Goal: Information Seeking & Learning: Learn about a topic

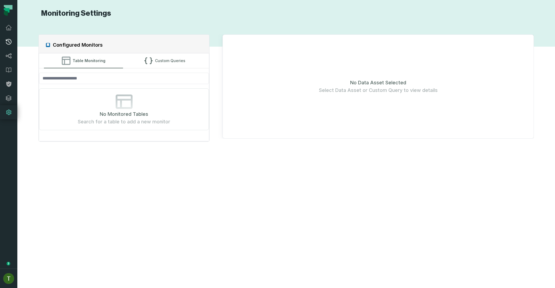
click at [14, 43] on link "Pull Requests" at bounding box center [8, 42] width 17 height 14
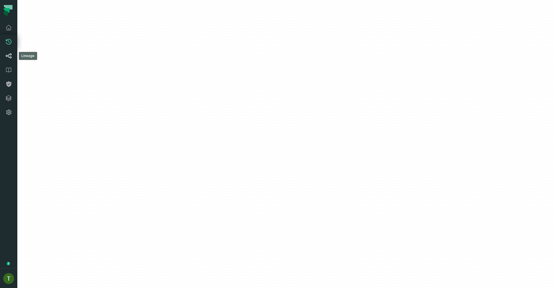
click at [11, 56] on icon at bounding box center [8, 56] width 7 height 7
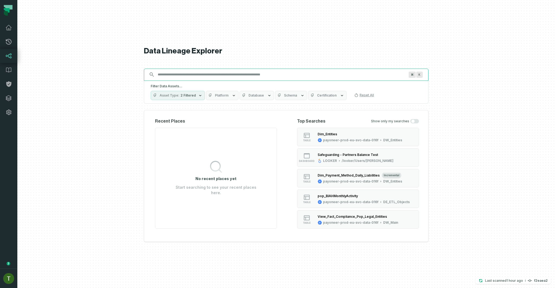
click at [168, 73] on input "Discovery Provider cmdk menu" at bounding box center [282, 74] width 254 height 9
paste input "**********"
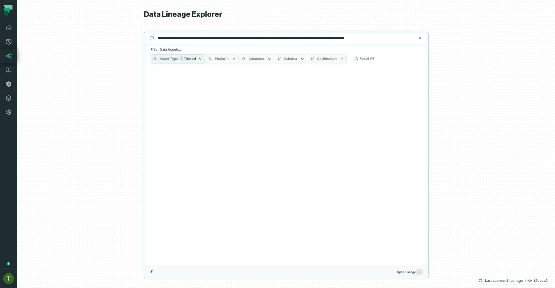
click at [308, 38] on input "**********" at bounding box center [286, 38] width 263 height 9
drag, startPoint x: 308, startPoint y: 38, endPoint x: 206, endPoint y: 38, distance: 102.5
click at [139, 39] on div "**********" at bounding box center [286, 144] width 538 height 288
click at [264, 37] on input "**********" at bounding box center [286, 38] width 263 height 9
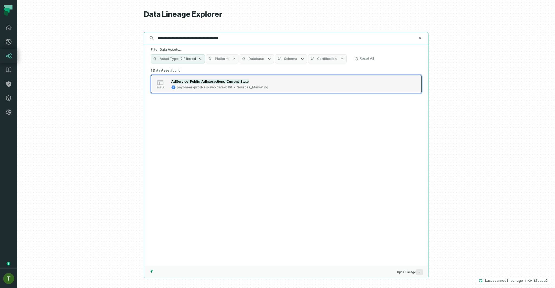
type input "**********"
click at [188, 86] on div "payoneer-prod-eu-svc-data-016f" at bounding box center [204, 87] width 55 height 4
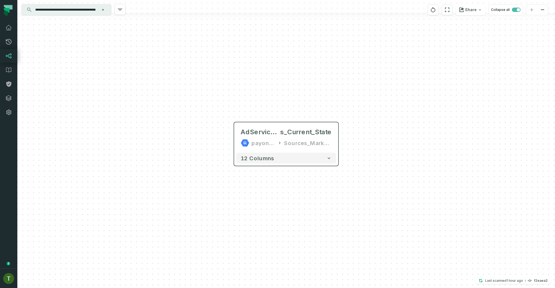
click at [296, 151] on div "12 columns" at bounding box center [286, 158] width 104 height 15
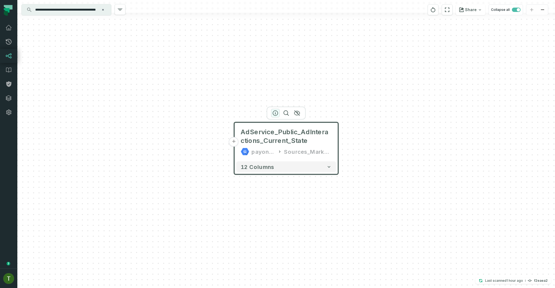
click at [275, 113] on icon "button" at bounding box center [275, 113] width 7 height 7
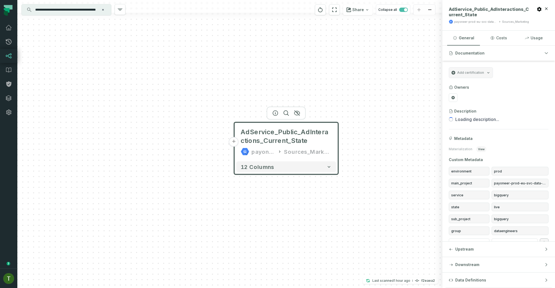
drag, startPoint x: 454, startPoint y: 269, endPoint x: 456, endPoint y: 272, distance: 3.3
click at [456, 271] on button "Downstream" at bounding box center [499, 264] width 113 height 15
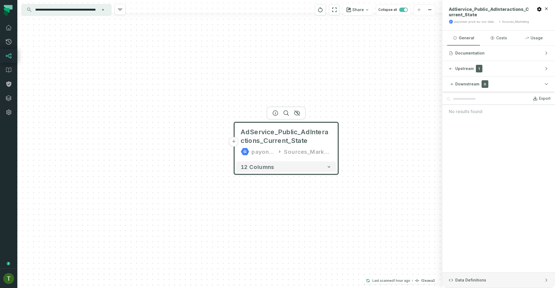
click at [457, 273] on button "Data Definitions" at bounding box center [499, 280] width 113 height 15
click at [458, 274] on div "Data Definitions Fetching entity sources..." at bounding box center [499, 190] width 113 height 196
click at [485, 111] on h3 "BigQuery Updated [DATE] 1:04:11 AM" at bounding box center [499, 115] width 113 height 16
click at [485, 111] on button "BigQuery Updated [DATE] 1:04:11 AM" at bounding box center [499, 114] width 100 height 7
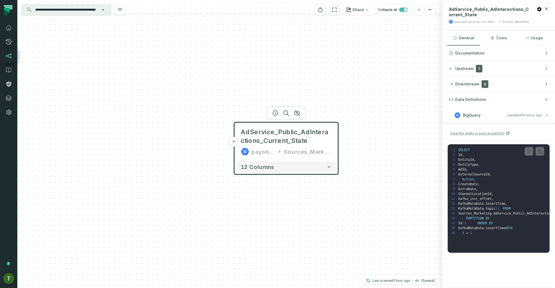
click at [234, 140] on button "+" at bounding box center [234, 142] width 10 height 10
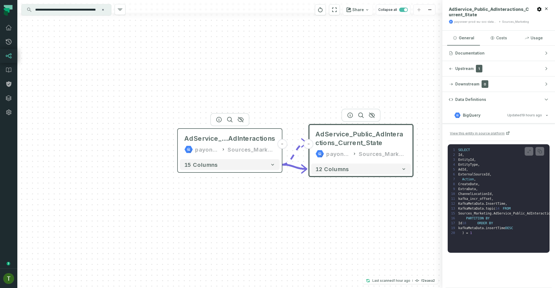
click at [209, 145] on div "AdService_Public_ AdInteractions payoneer-prod-eu-svc-data-016f Sources_Marketi…" at bounding box center [230, 144] width 100 height 26
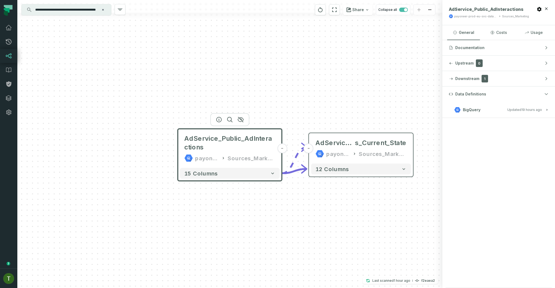
click at [353, 156] on icon at bounding box center [355, 153] width 4 height 5
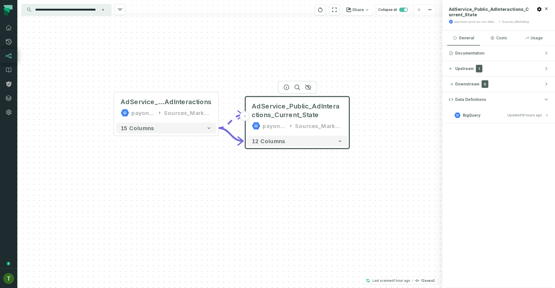
drag, startPoint x: 348, startPoint y: 118, endPoint x: 277, endPoint y: 87, distance: 77.4
click at [287, 84] on icon "button" at bounding box center [286, 87] width 7 height 7
click at [171, 103] on span "AdInteractions" at bounding box center [187, 101] width 47 height 9
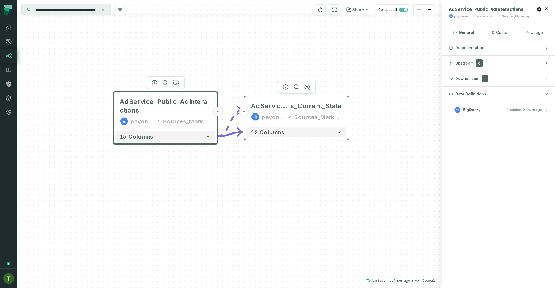
click at [272, 124] on div "AdService_Public_AdInteraction s_Current_State payoneer-prod-eu-svc-data-016f S…" at bounding box center [297, 111] width 100 height 26
click at [270, 114] on div "payoneer-prod-eu-svc-data-016f" at bounding box center [274, 117] width 24 height 9
